Goal: Task Accomplishment & Management: Manage account settings

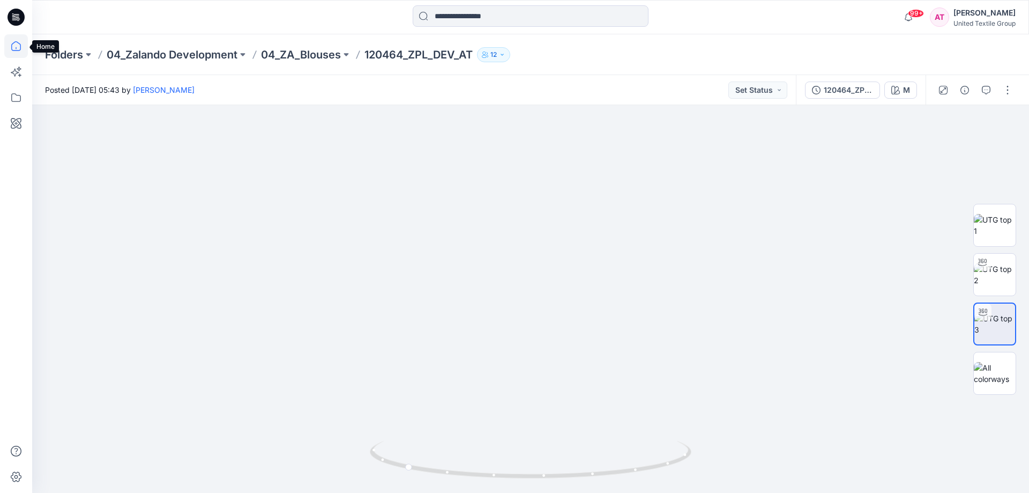
click at [13, 49] on icon at bounding box center [16, 46] width 24 height 24
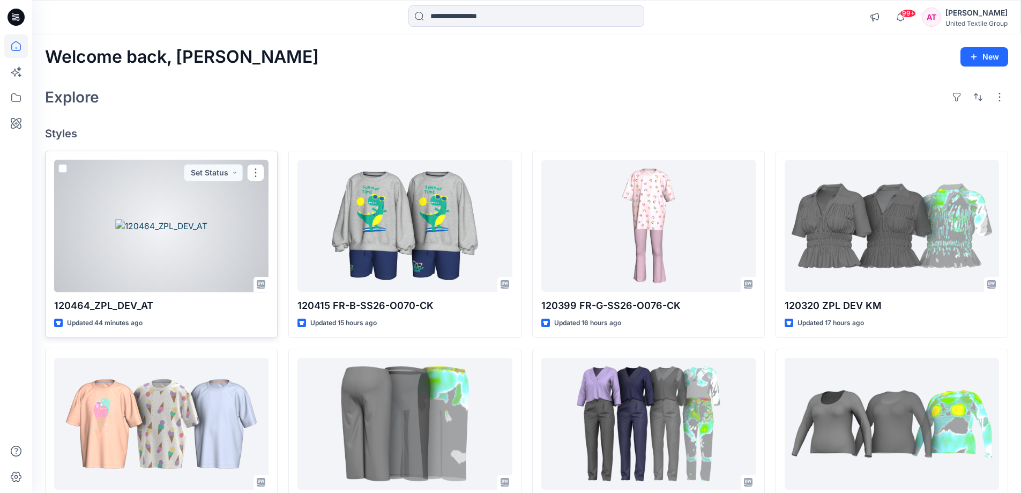
click at [199, 257] on div at bounding box center [161, 226] width 214 height 132
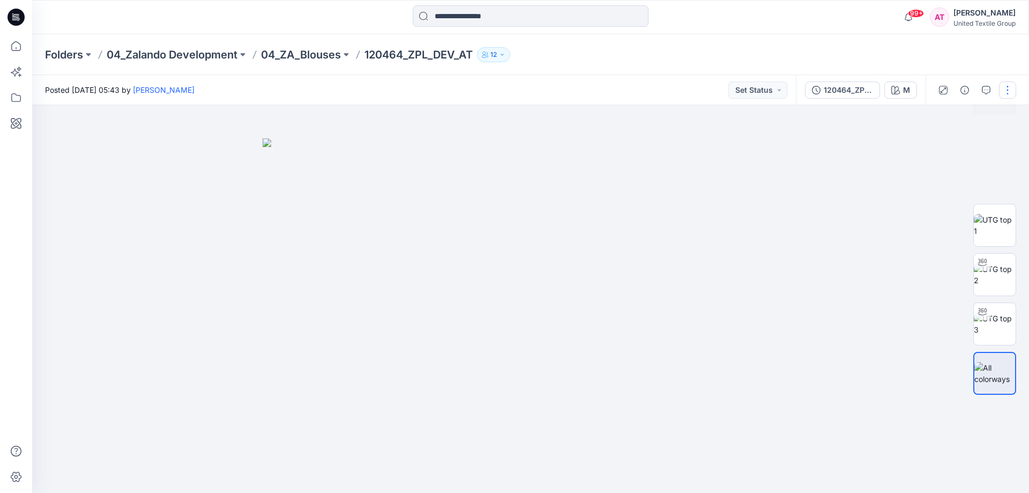
click at [1010, 88] on button "button" at bounding box center [1007, 89] width 17 height 17
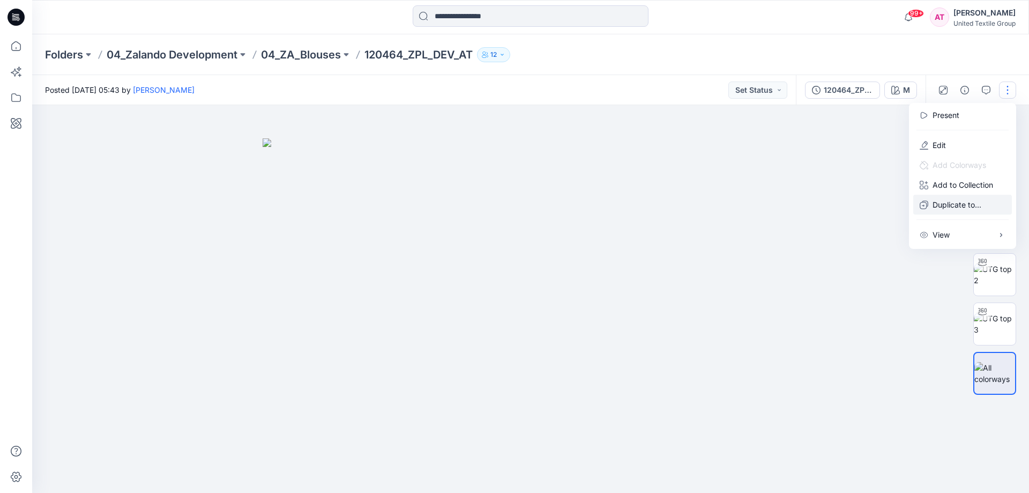
click at [965, 209] on p "Duplicate to..." at bounding box center [957, 204] width 49 height 11
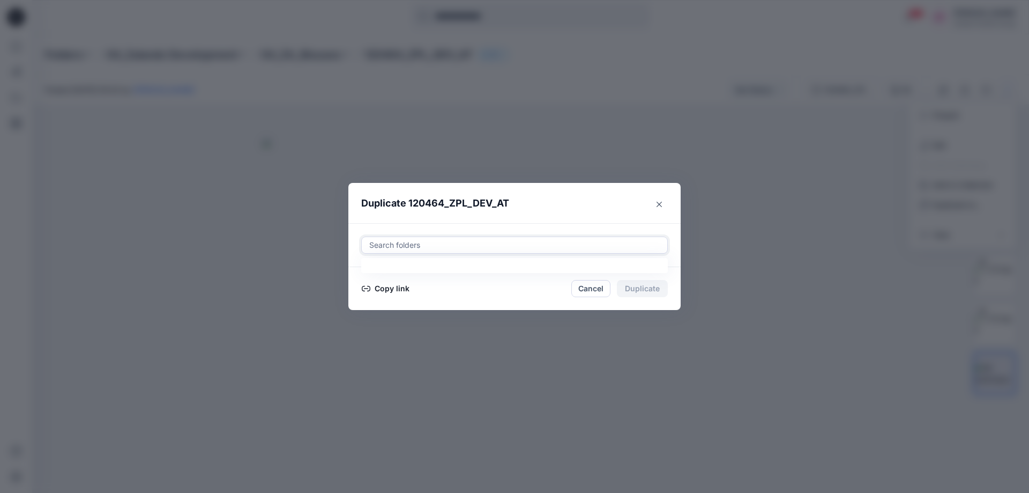
click at [498, 242] on div at bounding box center [514, 245] width 293 height 13
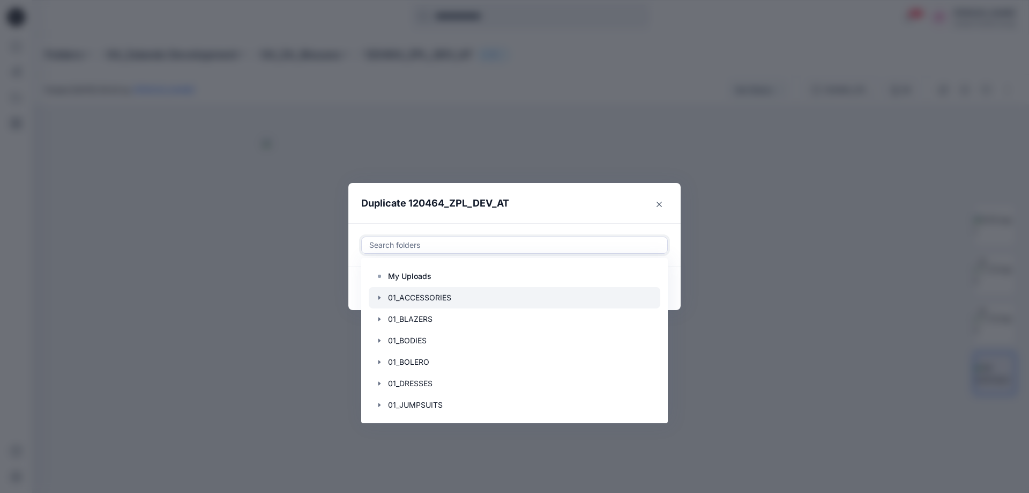
click at [482, 289] on div at bounding box center [515, 297] width 292 height 21
click at [550, 211] on header "Duplicate 120464_ZPL_DEV_AT" at bounding box center [503, 203] width 311 height 41
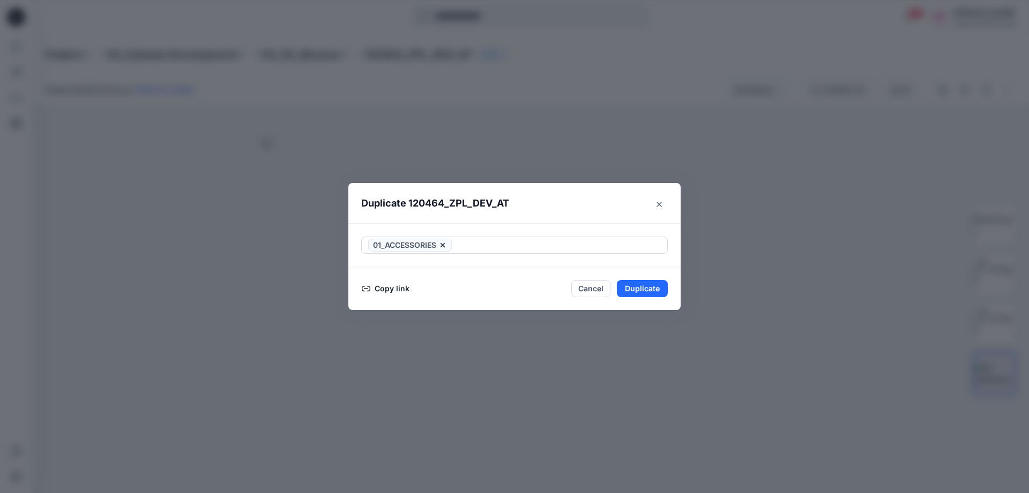
click at [399, 290] on button "Copy link" at bounding box center [385, 288] width 49 height 13
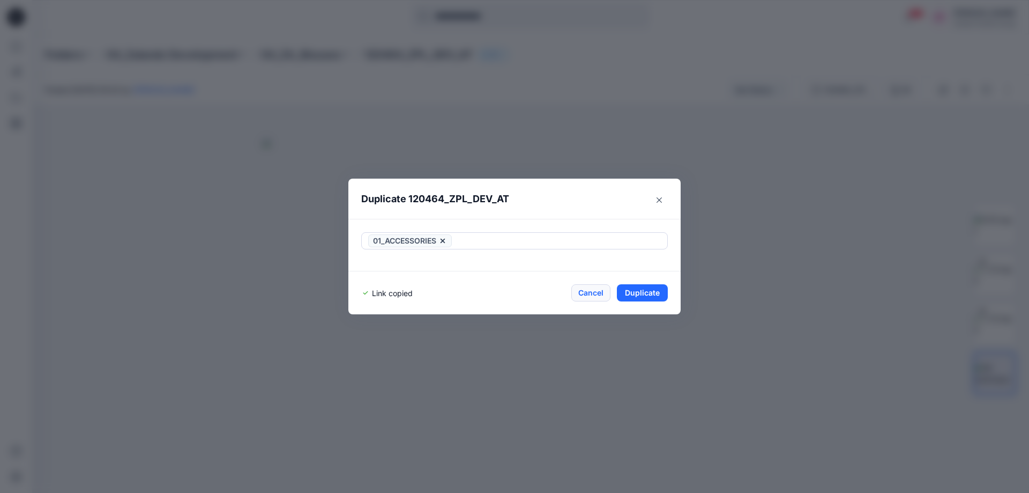
click at [589, 295] on button "Cancel" at bounding box center [590, 292] width 39 height 17
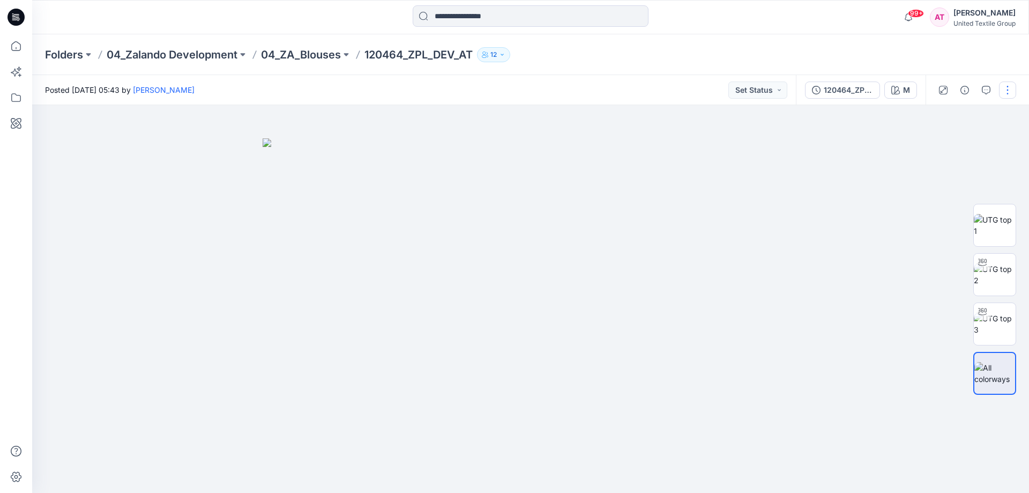
click at [1009, 87] on button "button" at bounding box center [1007, 89] width 17 height 17
click at [956, 143] on button "Edit" at bounding box center [962, 145] width 99 height 20
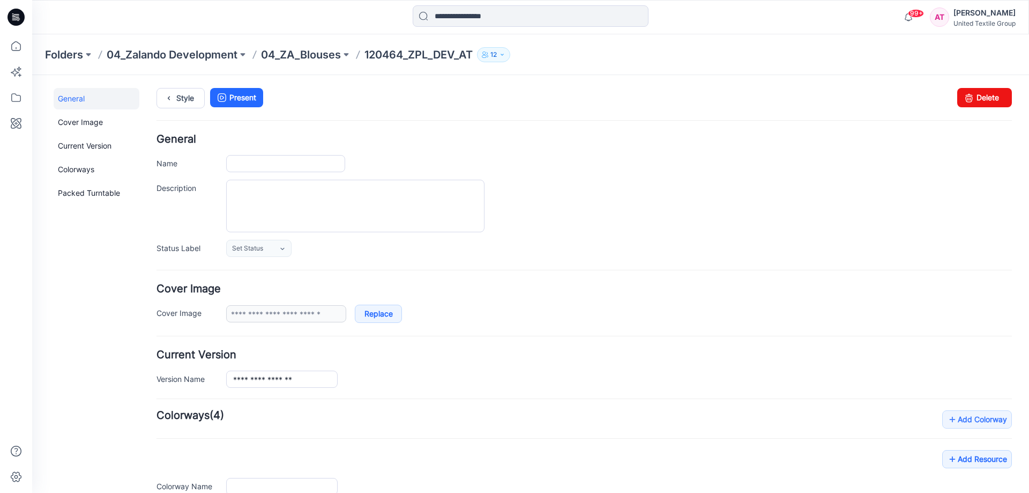
type input "**********"
type input "*"
type input "**********"
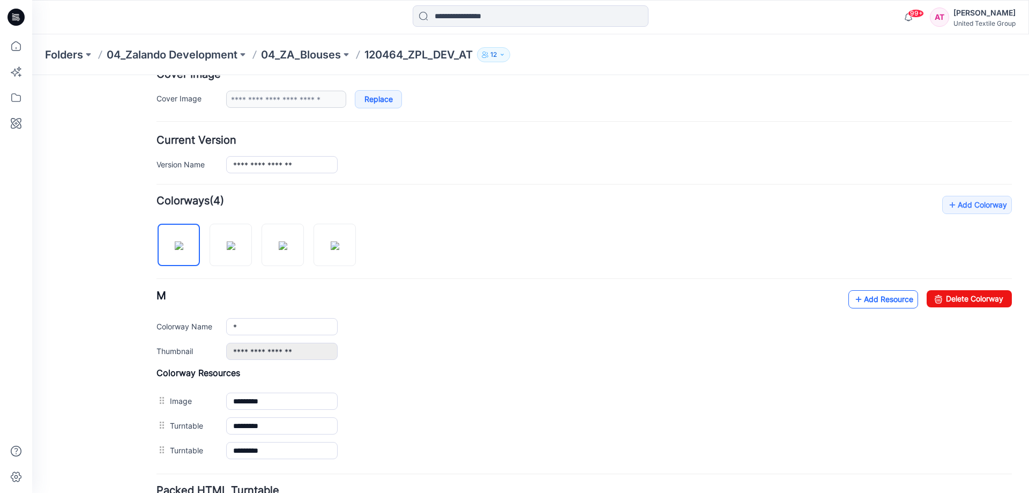
click at [892, 300] on link "Add Resource" at bounding box center [883, 299] width 70 height 18
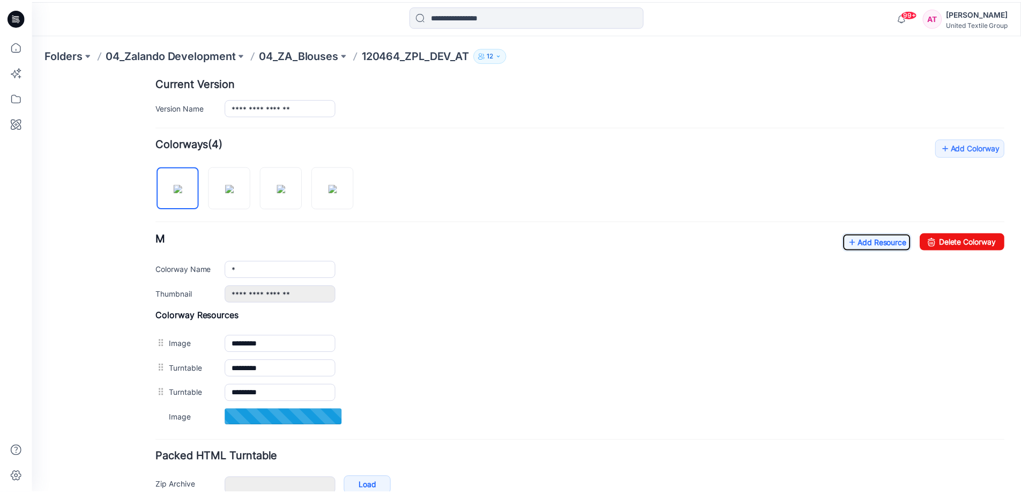
scroll to position [322, 0]
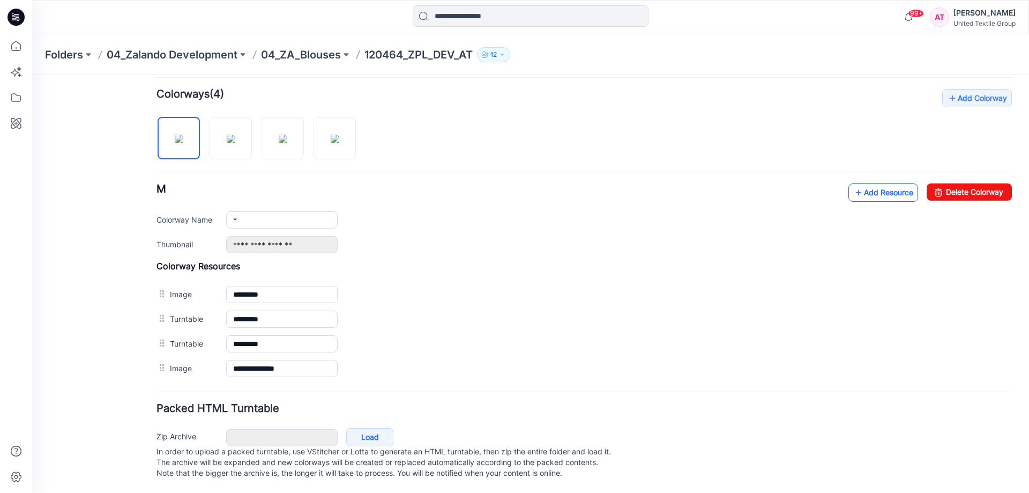
click at [866, 195] on link "Add Resource" at bounding box center [883, 192] width 70 height 18
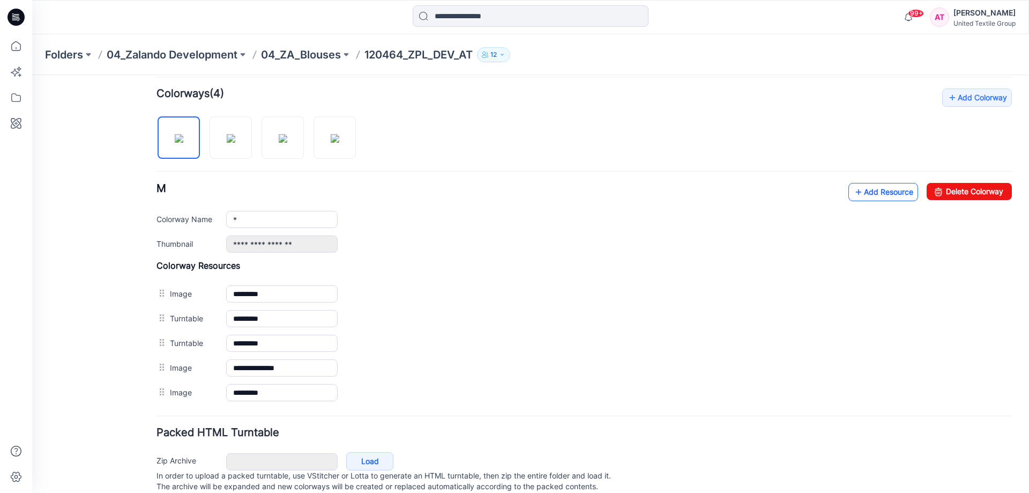
click at [881, 193] on link "Add Resource" at bounding box center [883, 192] width 70 height 18
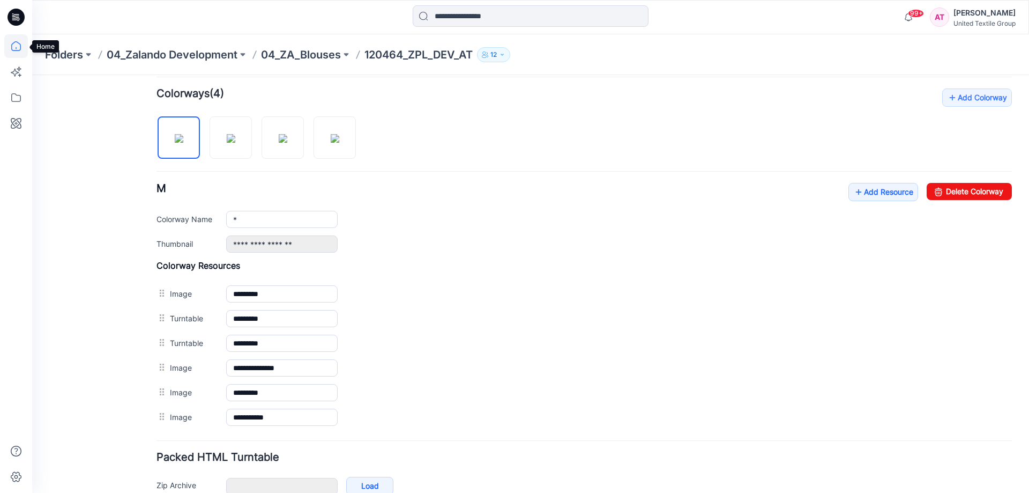
click at [23, 46] on icon at bounding box center [16, 46] width 24 height 24
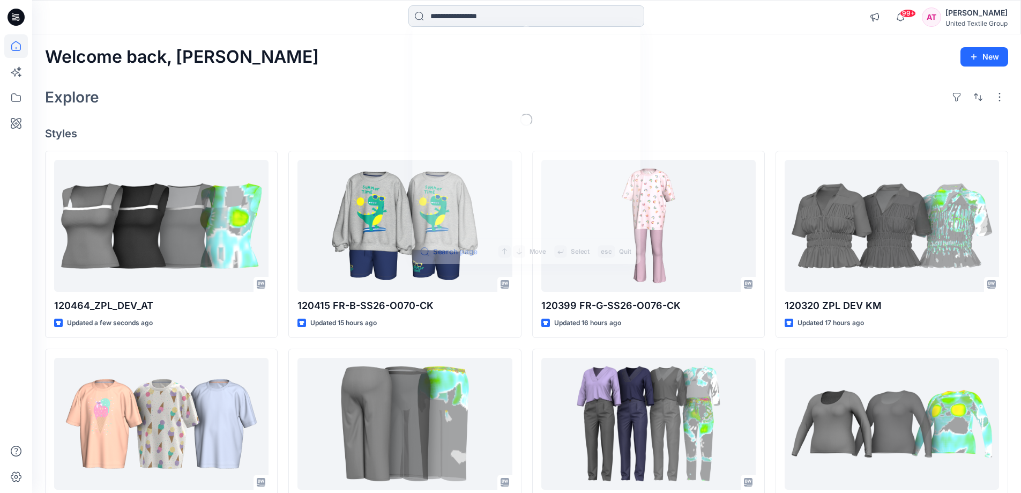
click at [504, 17] on input at bounding box center [526, 15] width 236 height 21
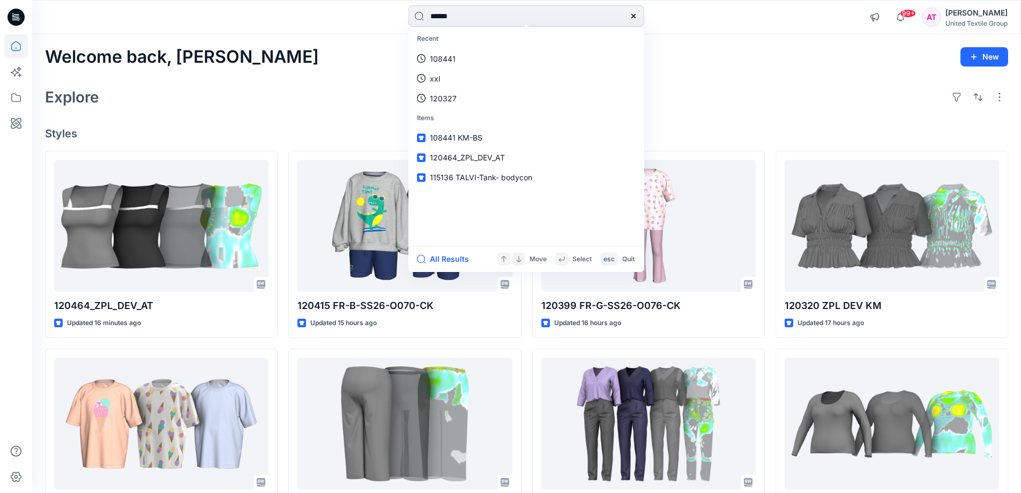
type input "******"
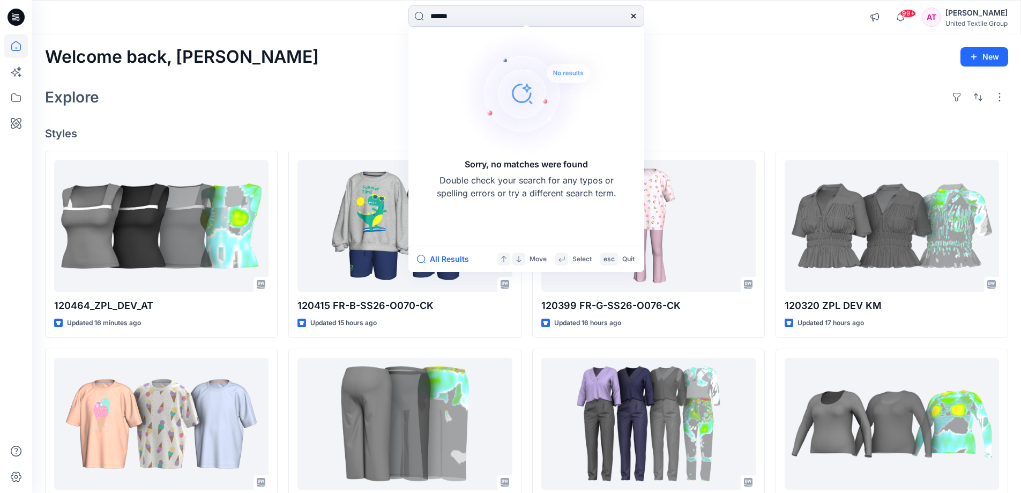
click at [348, 51] on div "Welcome back, Anastasija New" at bounding box center [526, 57] width 963 height 20
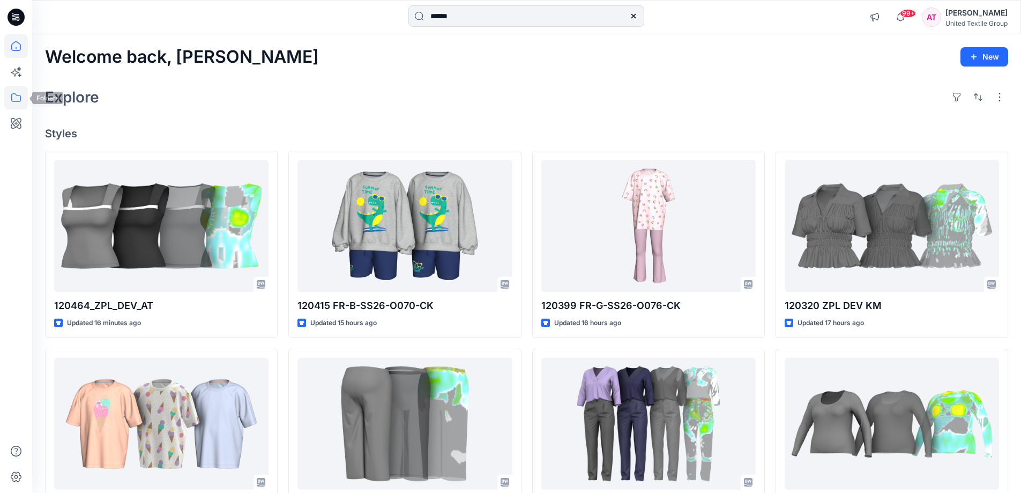
click at [16, 98] on icon at bounding box center [16, 98] width 24 height 24
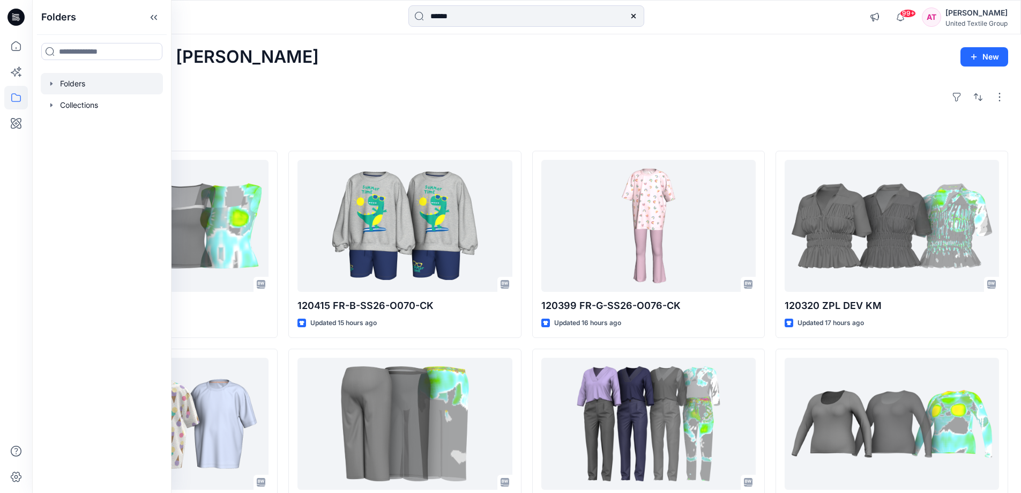
click at [108, 90] on div at bounding box center [102, 83] width 122 height 21
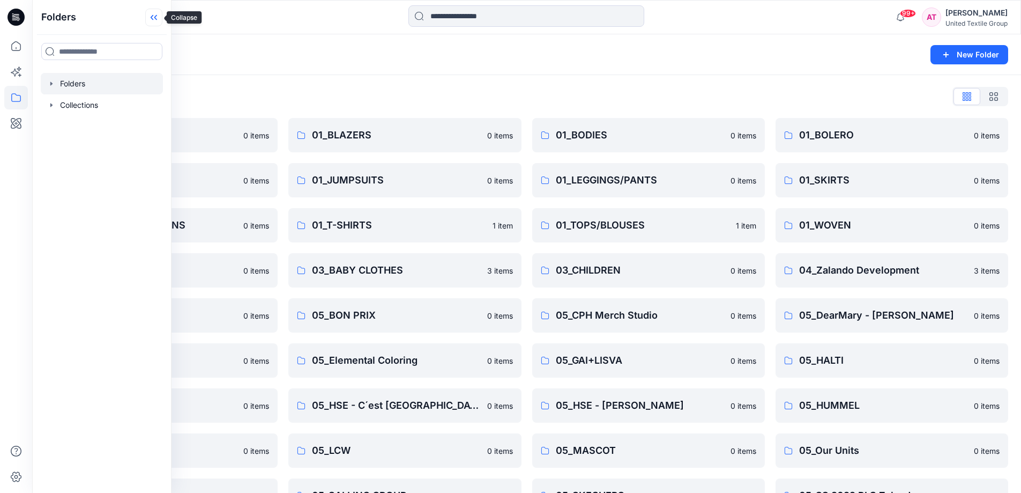
click at [155, 13] on icon at bounding box center [153, 18] width 17 height 18
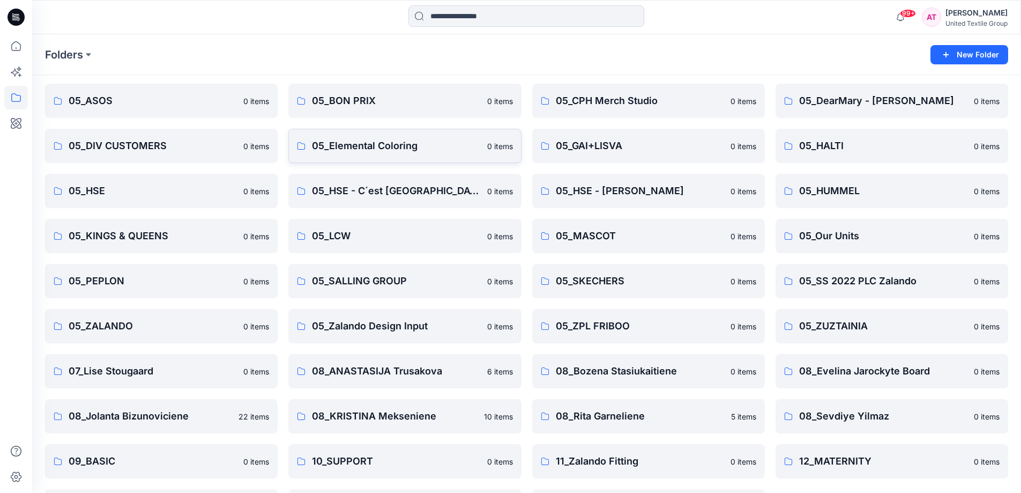
scroll to position [258, 0]
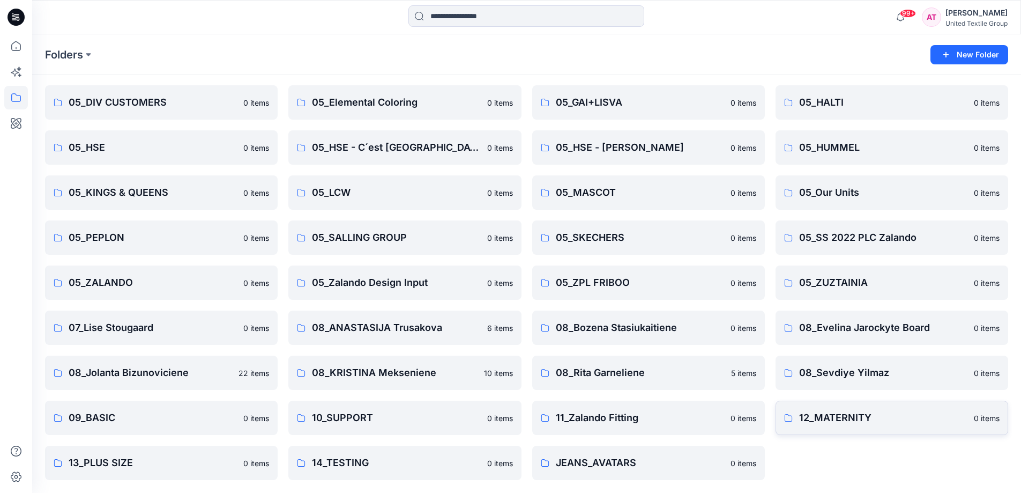
click at [875, 419] on p "12_MATERNITY" at bounding box center [883, 417] width 168 height 15
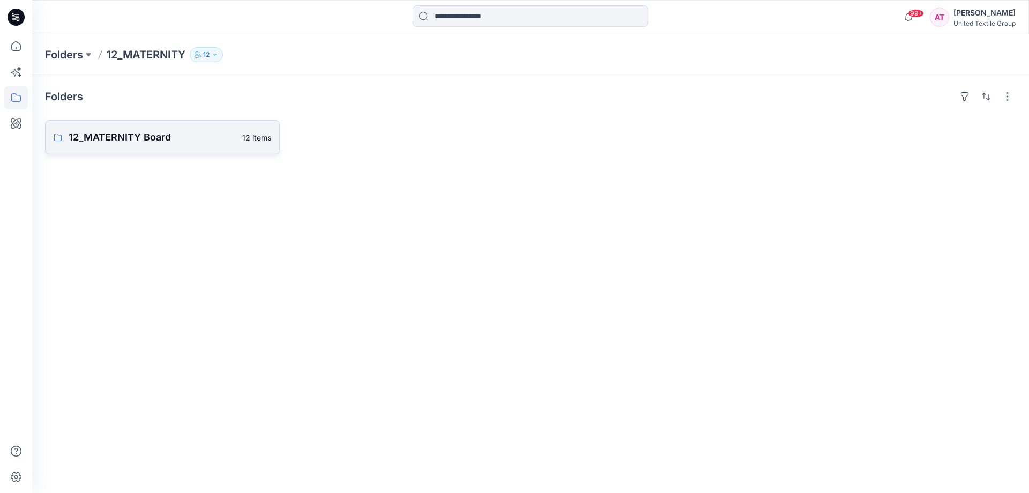
click at [157, 137] on p "12_MATERNITY Board" at bounding box center [152, 137] width 167 height 15
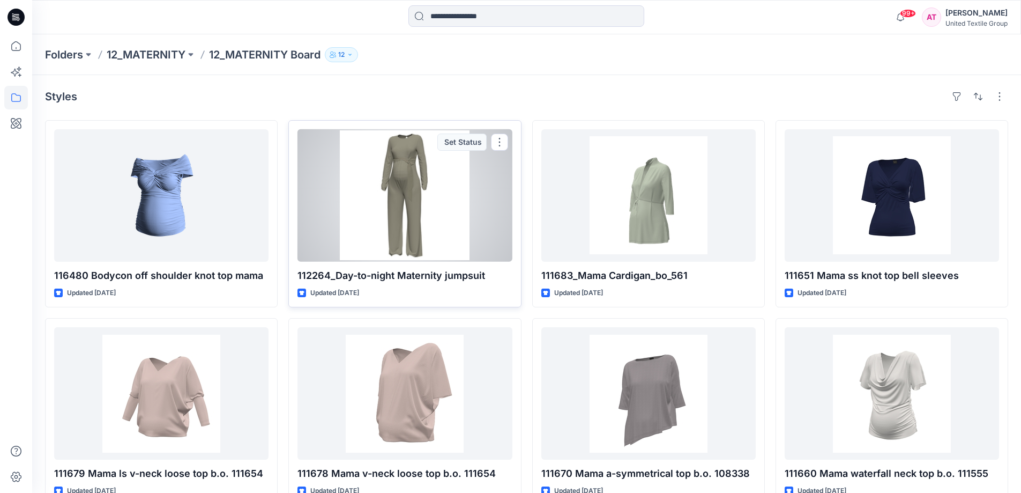
scroll to position [224, 0]
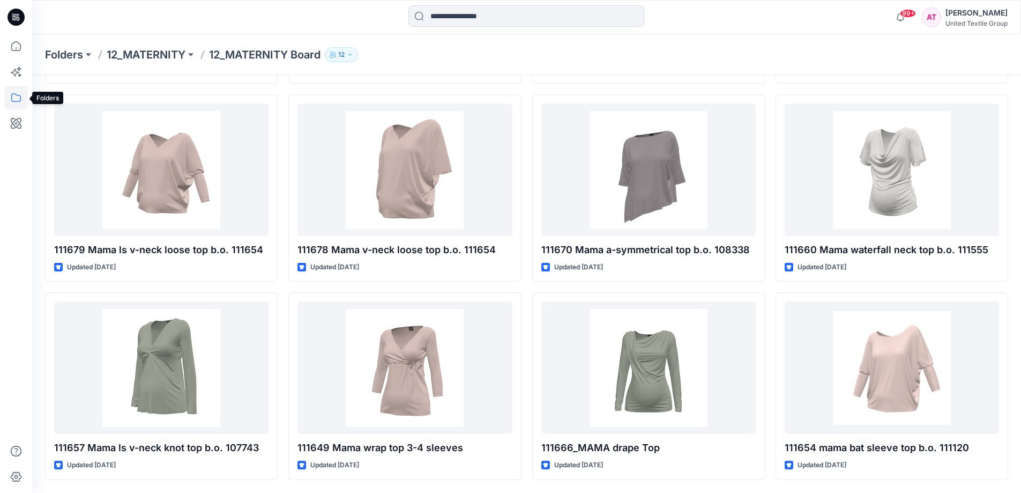
click at [19, 93] on icon at bounding box center [16, 98] width 24 height 24
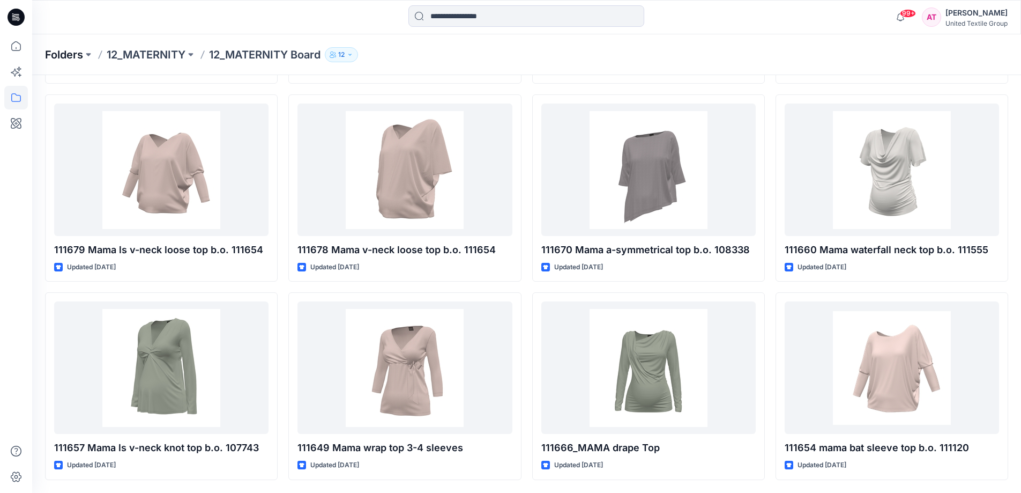
click at [73, 56] on p "Folders" at bounding box center [64, 54] width 38 height 15
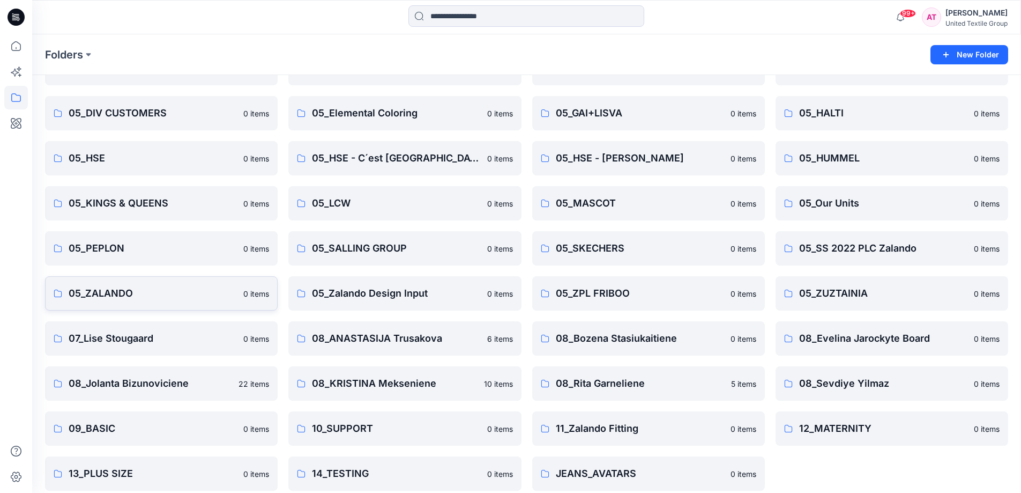
scroll to position [258, 0]
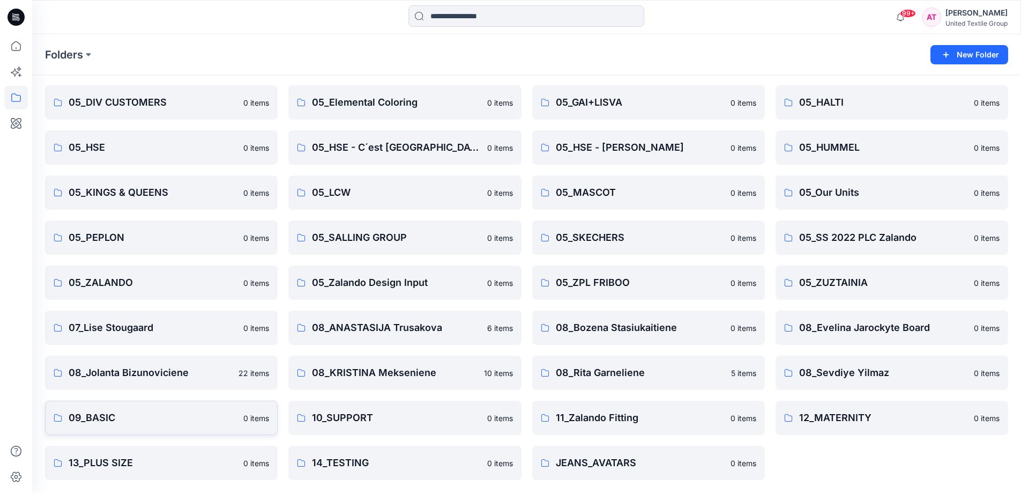
click at [199, 414] on p "09_BASIC" at bounding box center [153, 417] width 168 height 15
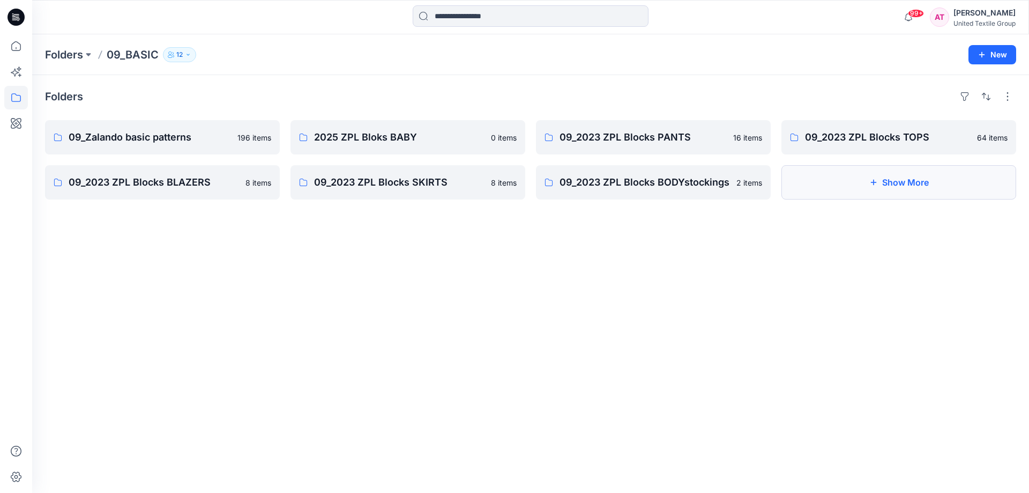
click at [855, 174] on button "Show More" at bounding box center [898, 182] width 235 height 34
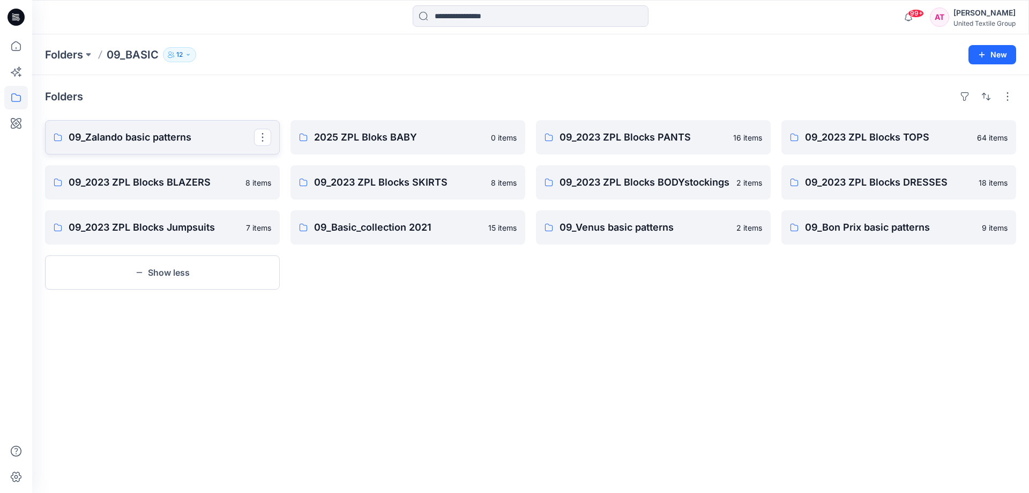
click at [188, 146] on link "09_Zalando basic patterns" at bounding box center [162, 137] width 235 height 34
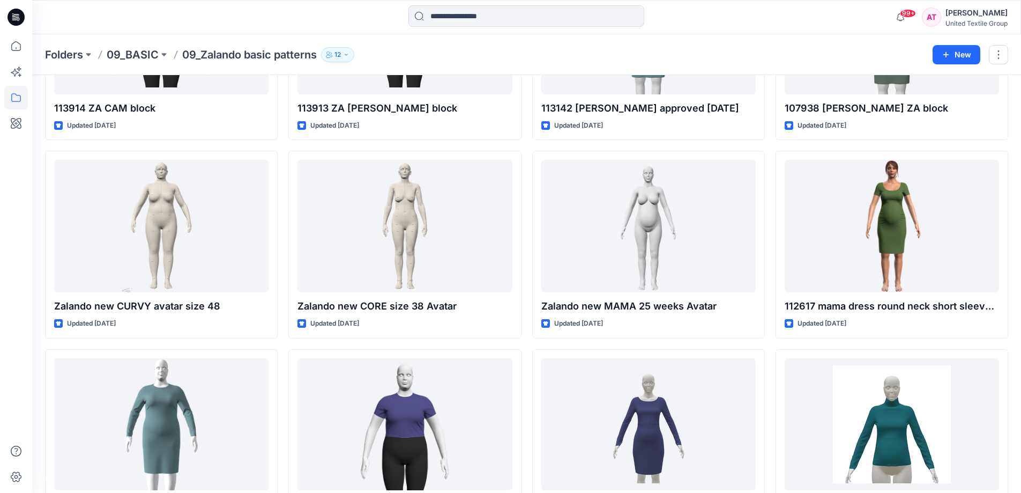
scroll to position [2810, 0]
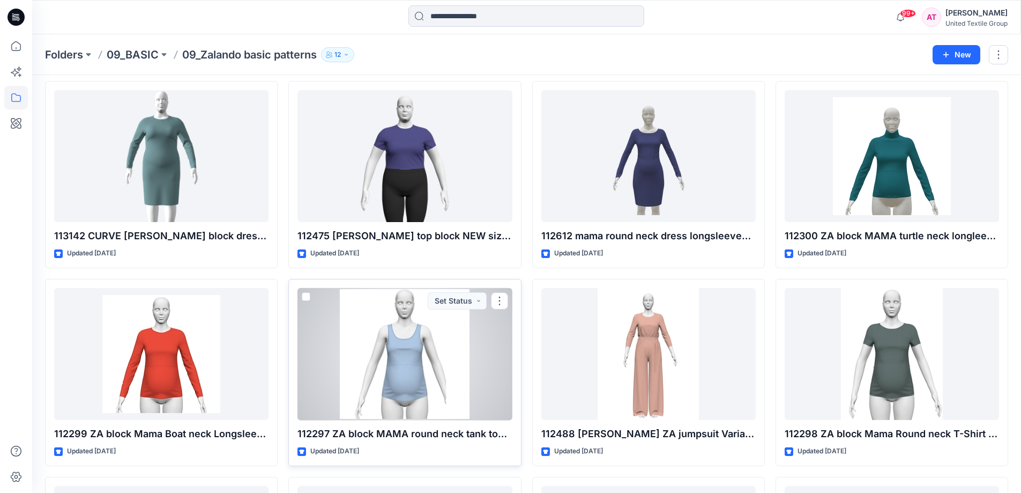
click at [425, 367] on div at bounding box center [404, 354] width 214 height 132
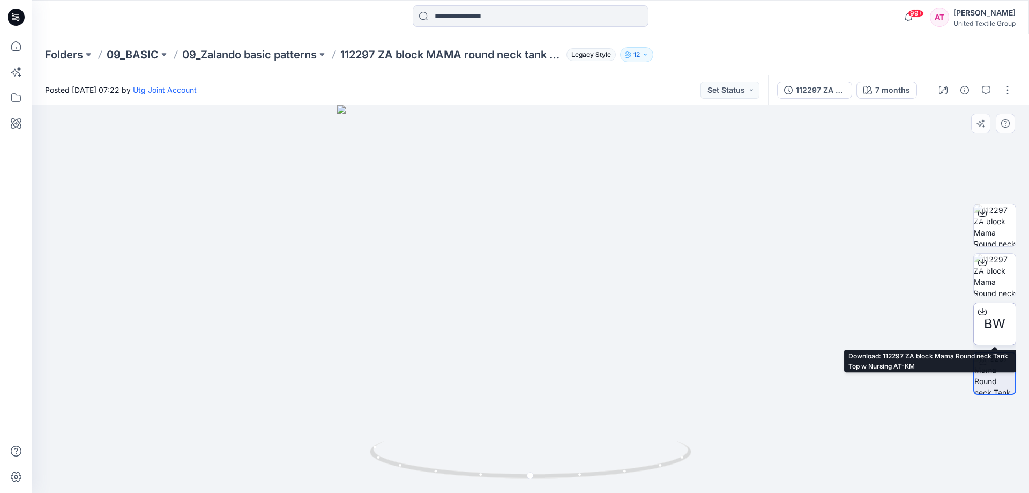
click at [996, 331] on span "BW" at bounding box center [994, 323] width 21 height 19
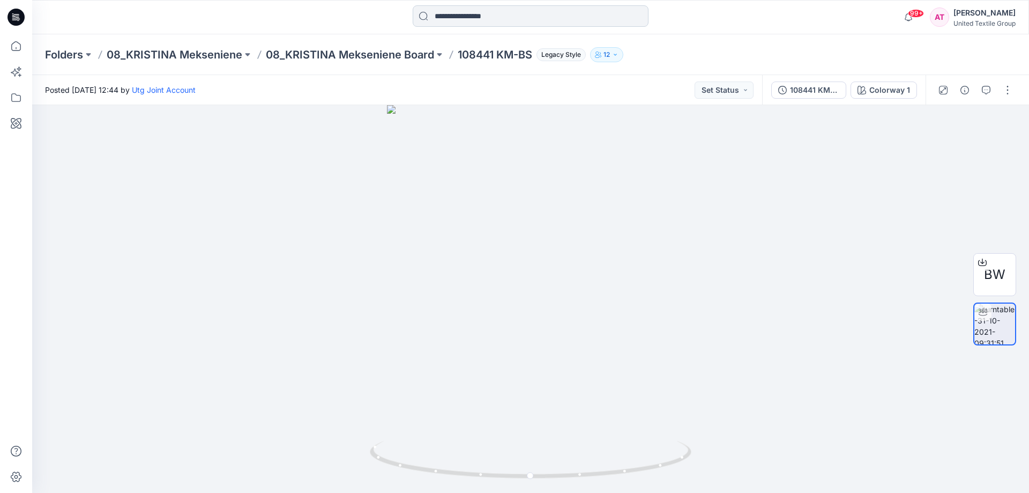
click at [570, 15] on input at bounding box center [531, 15] width 236 height 21
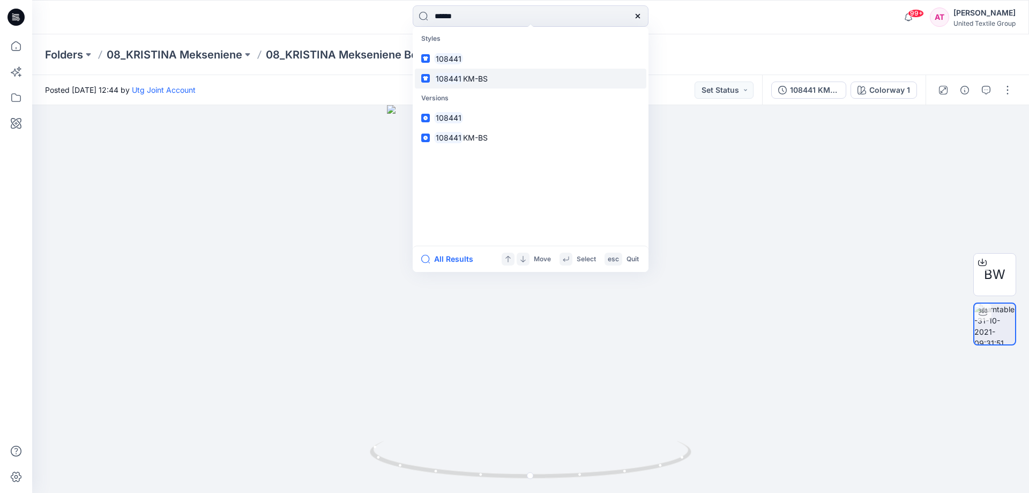
type input "******"
click at [568, 80] on link "108441 KM-BS" at bounding box center [531, 79] width 232 height 20
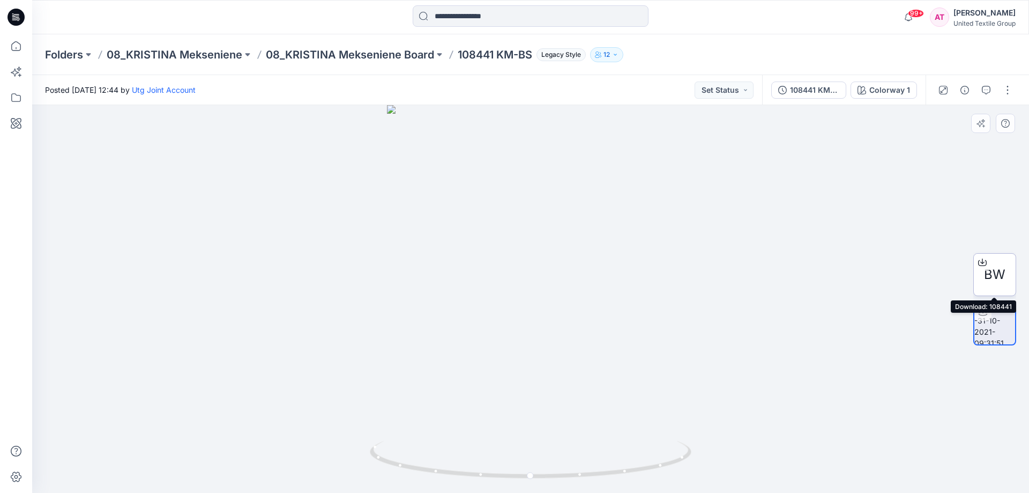
click at [996, 281] on span "BW" at bounding box center [994, 274] width 21 height 19
